Goal: Use online tool/utility: Utilize a website feature to perform a specific function

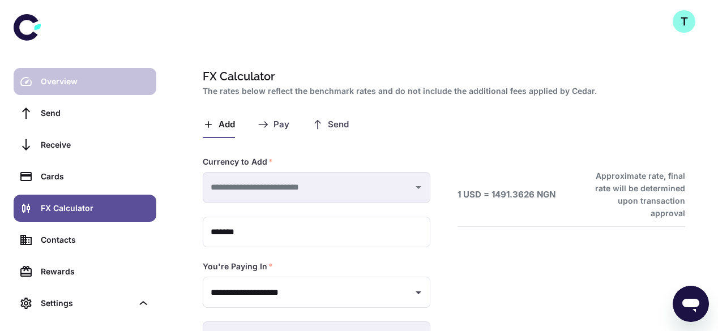
click at [59, 79] on div "Overview" at bounding box center [95, 81] width 109 height 12
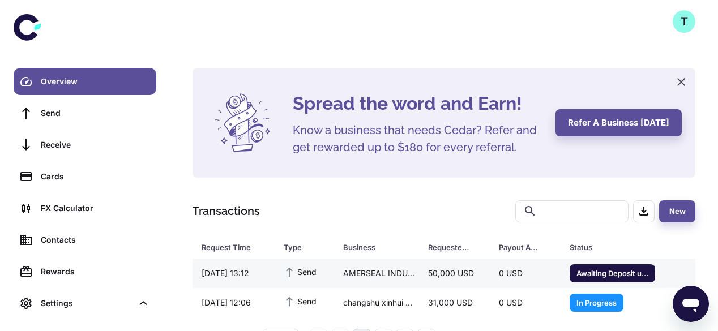
click at [341, 275] on div "AMERSEAL INDUSTRIAL SDN BHD" at bounding box center [376, 274] width 85 height 22
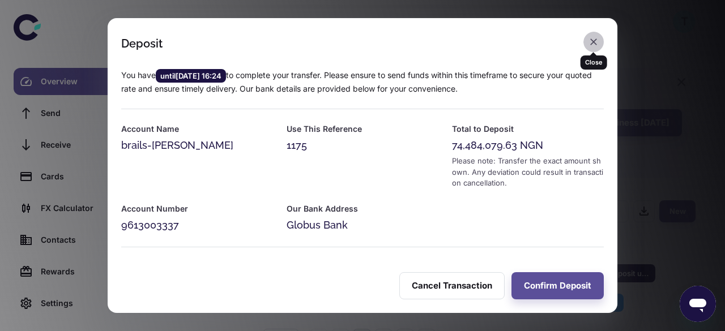
click at [591, 45] on icon "button" at bounding box center [593, 41] width 11 height 11
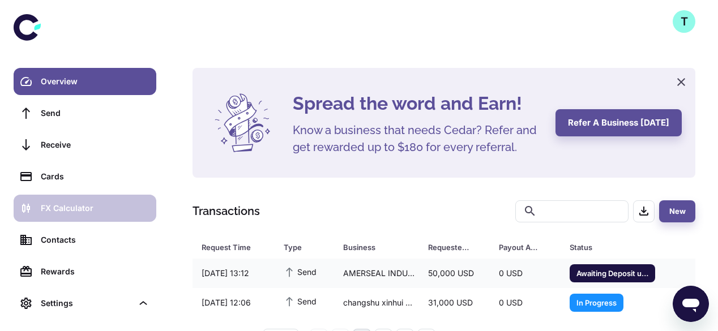
click at [93, 204] on div "FX Calculator" at bounding box center [95, 208] width 109 height 12
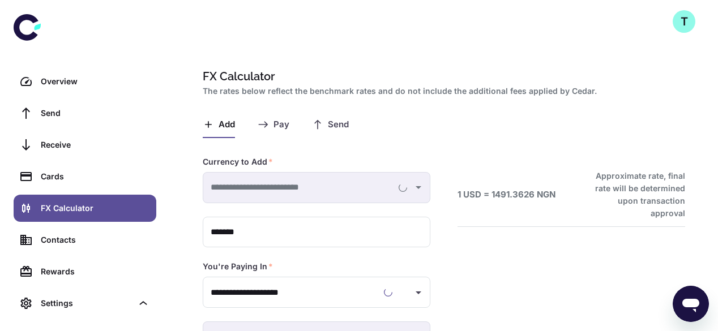
type input "**********"
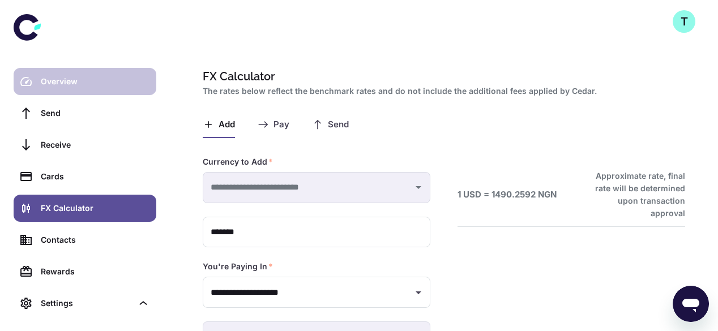
click at [102, 80] on div "Overview" at bounding box center [95, 81] width 109 height 12
